Goal: Transaction & Acquisition: Purchase product/service

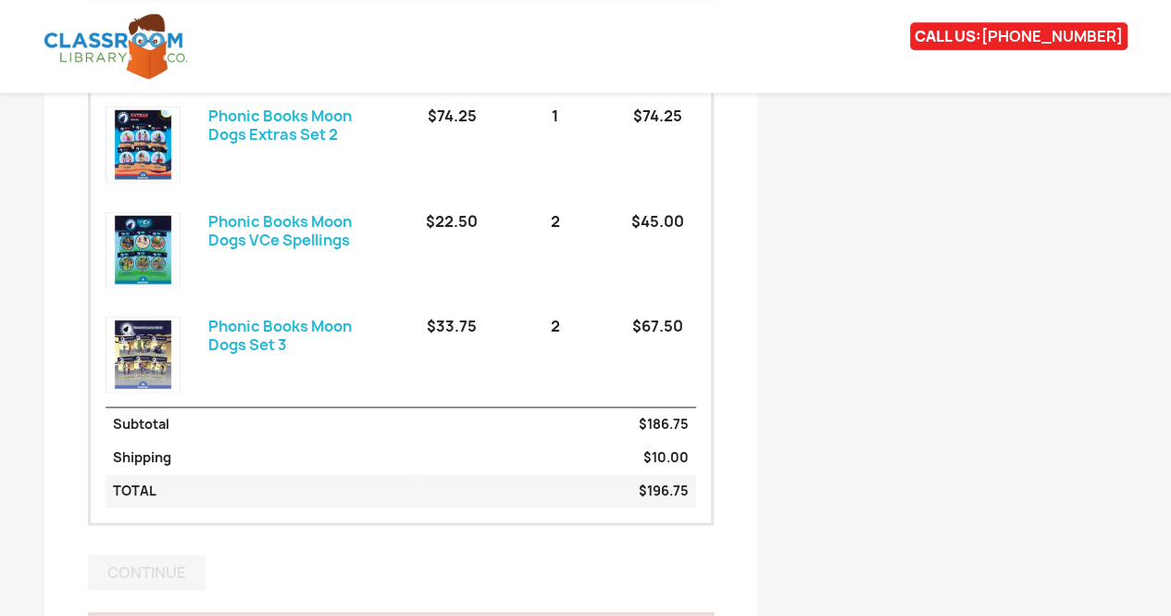
scroll to position [1066, 0]
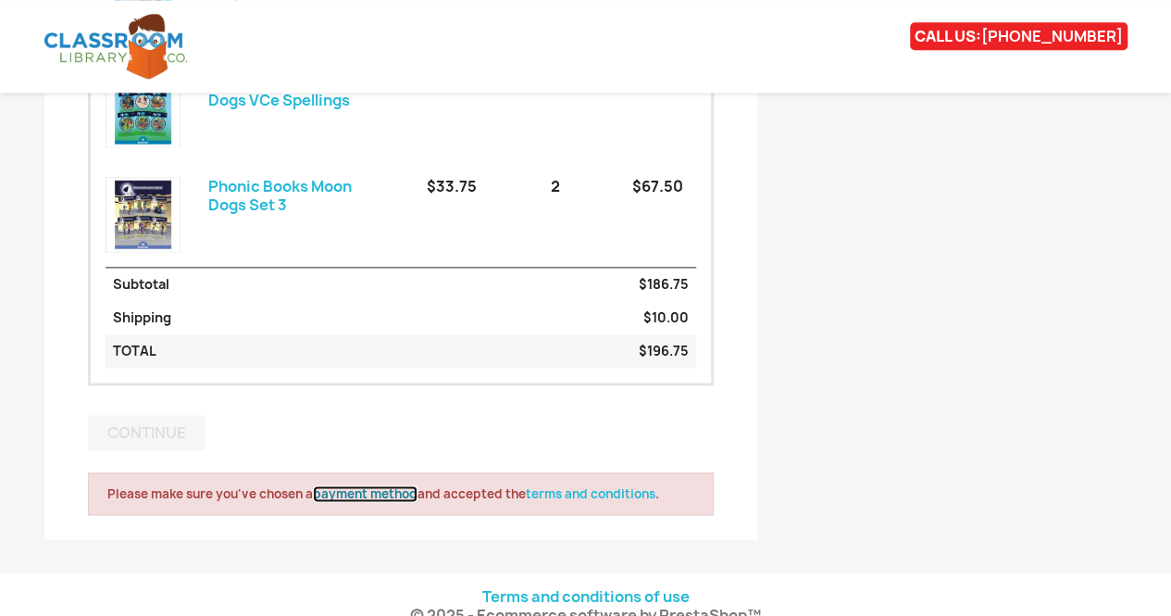
click at [393, 485] on link "payment method" at bounding box center [365, 493] width 105 height 17
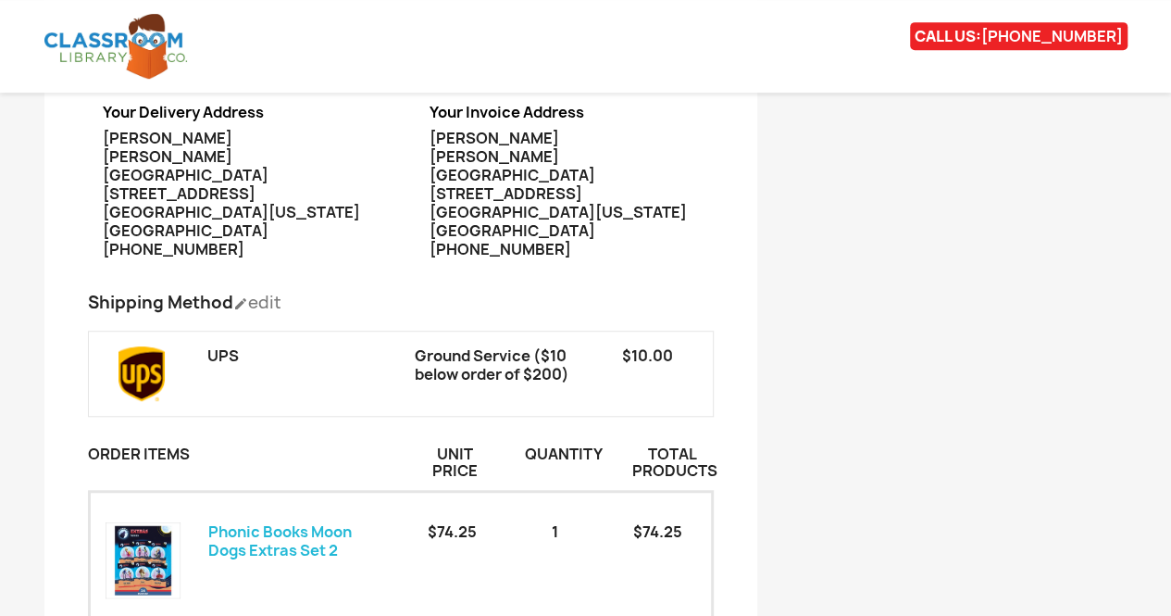
scroll to position [140, 0]
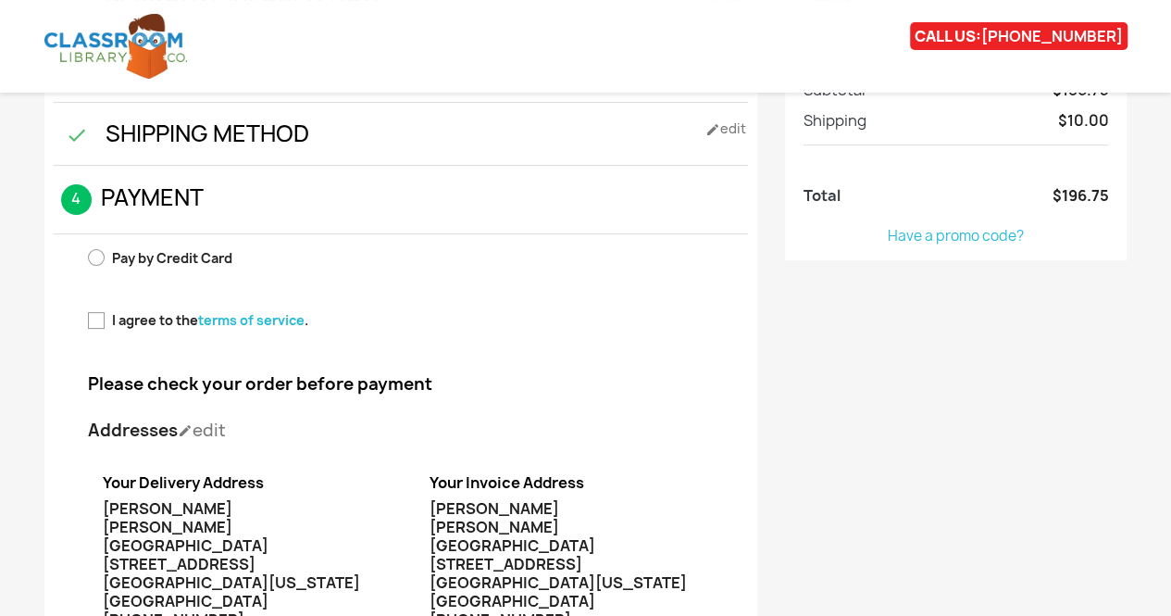
click at [139, 257] on span "Pay by Credit Card" at bounding box center [172, 258] width 120 height 18
click at [183, 199] on h1 " 4 Payment mode_edit Edit" at bounding box center [401, 209] width 694 height 50
click at [203, 144] on h1 " 3 Shipping Method mode_edit Edit" at bounding box center [401, 143] width 694 height 44
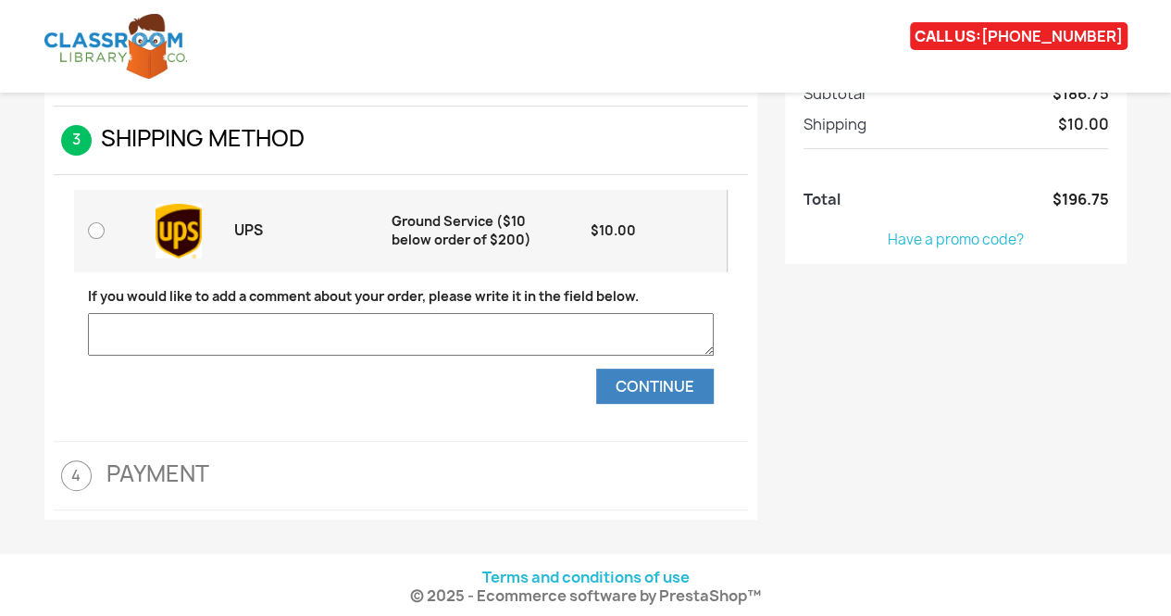
click at [244, 473] on h1 " 4 Payment mode_edit Edit" at bounding box center [401, 475] width 694 height 69
click at [624, 390] on button "Continue" at bounding box center [655, 385] width 118 height 35
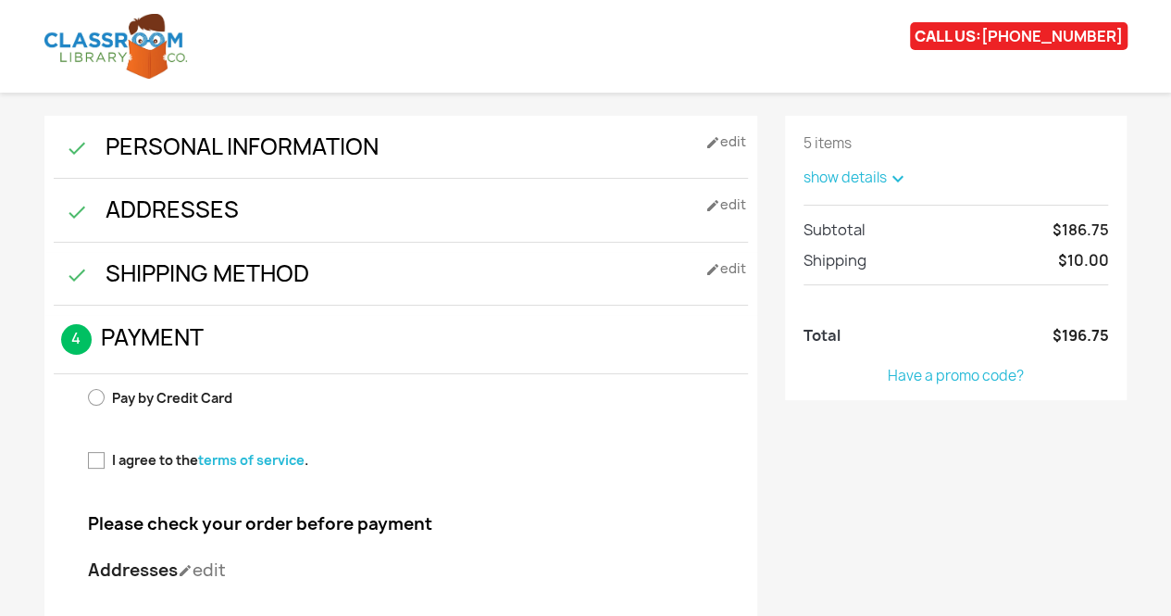
click at [266, 275] on h1 " 3 Shipping Method mode_edit Edit" at bounding box center [401, 283] width 694 height 44
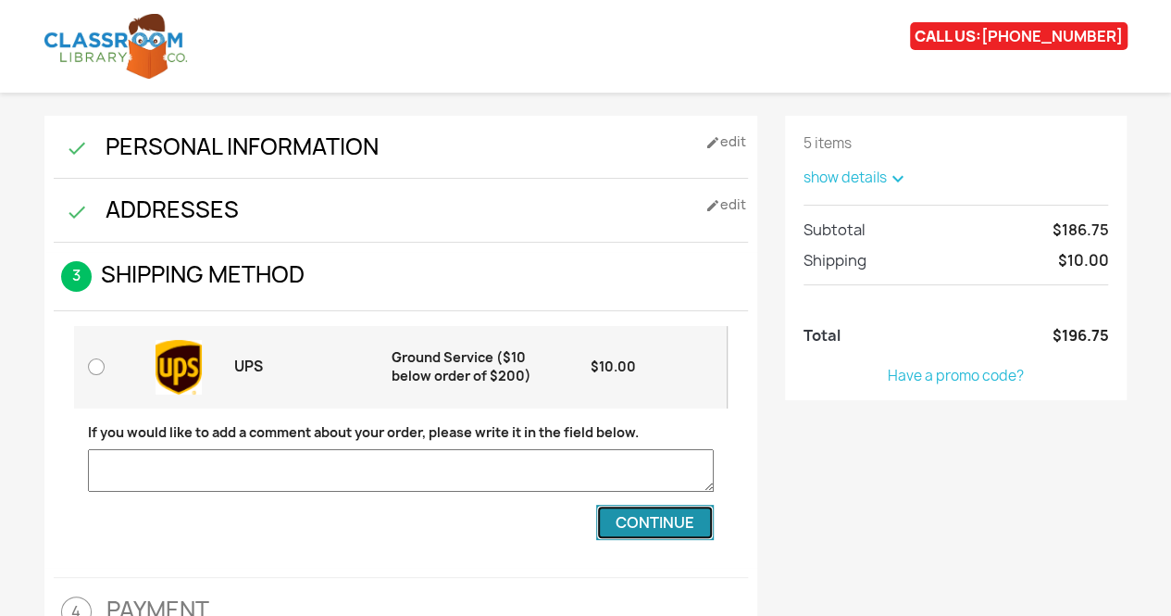
click at [655, 514] on button "Continue" at bounding box center [655, 522] width 118 height 35
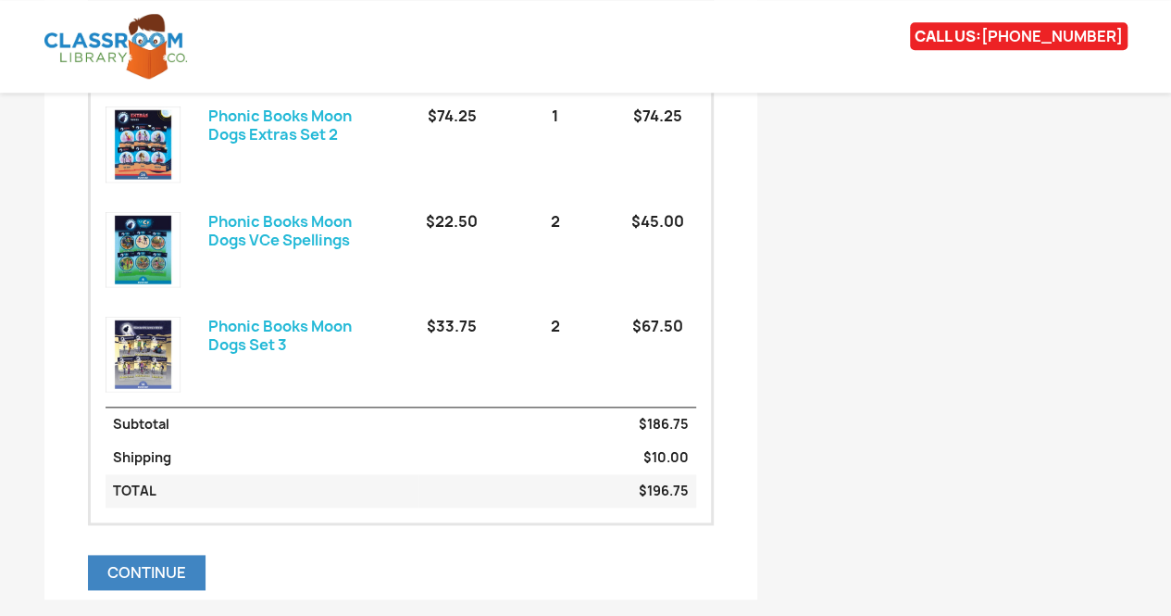
scroll to position [987, 0]
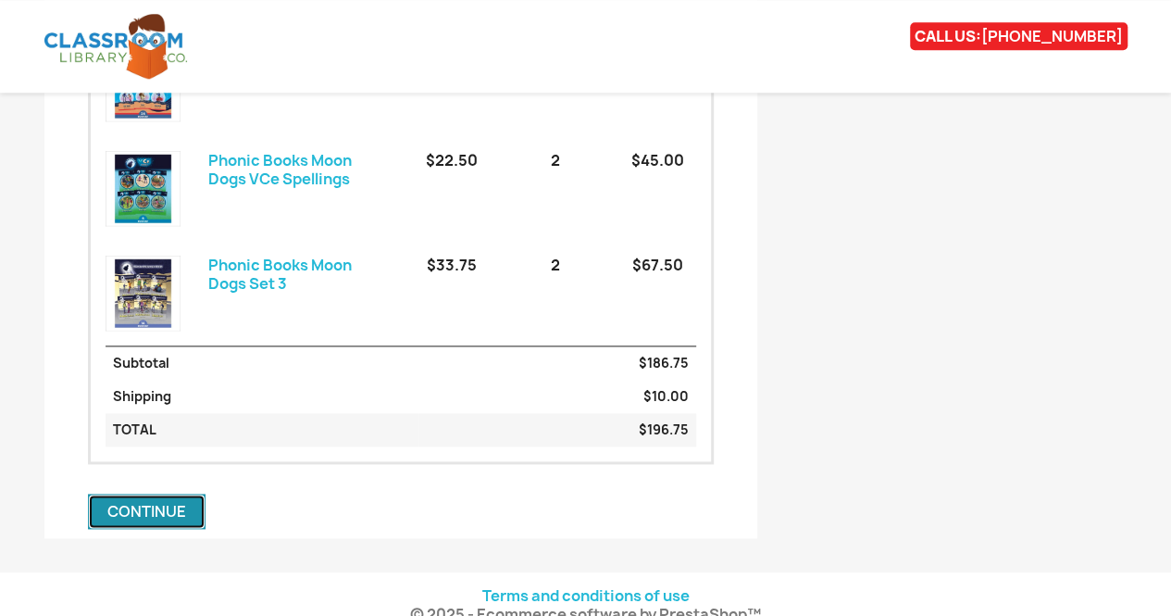
click at [192, 493] on button "Continue" at bounding box center [147, 510] width 118 height 35
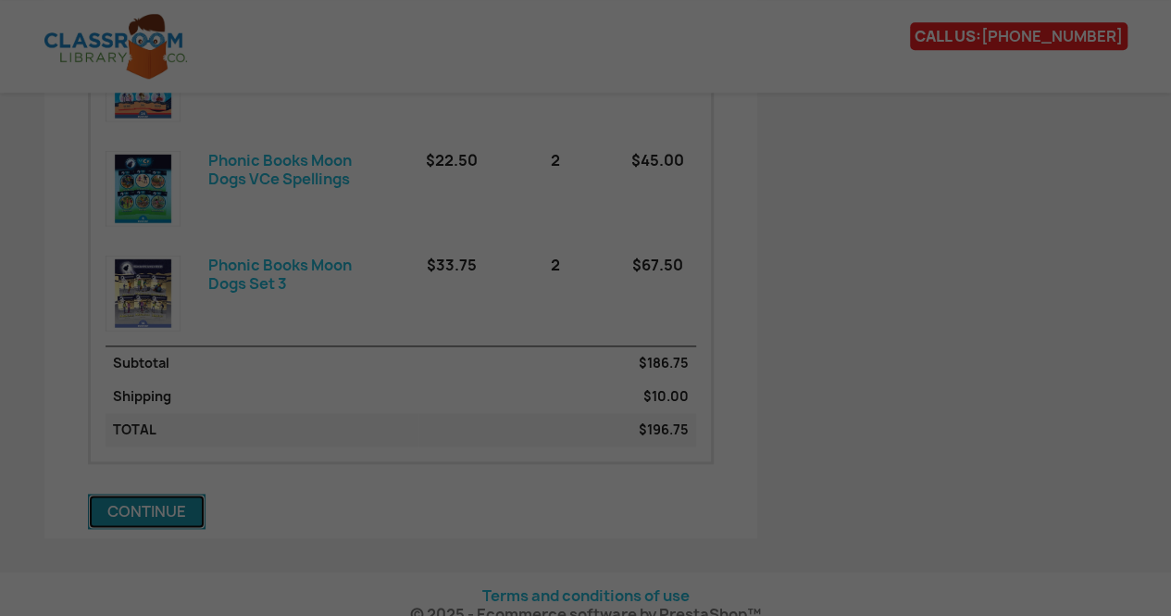
scroll to position [0, 0]
